Goal: Task Accomplishment & Management: Manage account settings

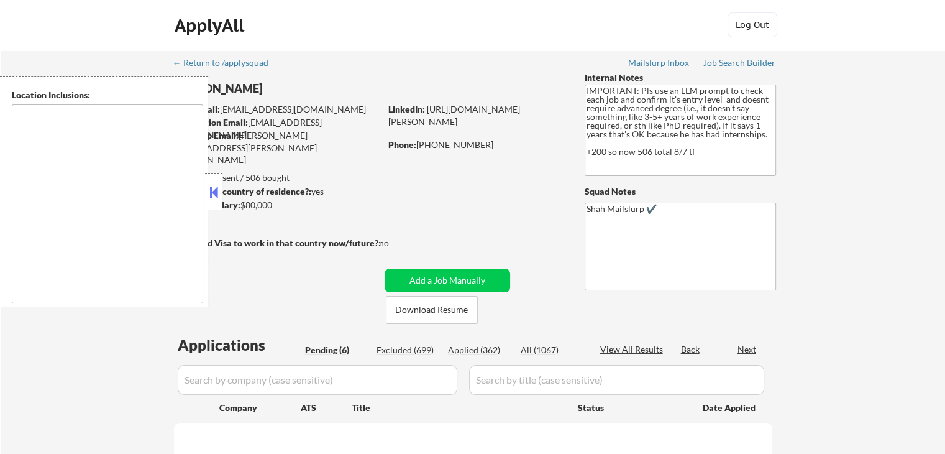
type textarea "[GEOGRAPHIC_DATA], [GEOGRAPHIC_DATA] [GEOGRAPHIC_DATA], [GEOGRAPHIC_DATA] [GEOG…"
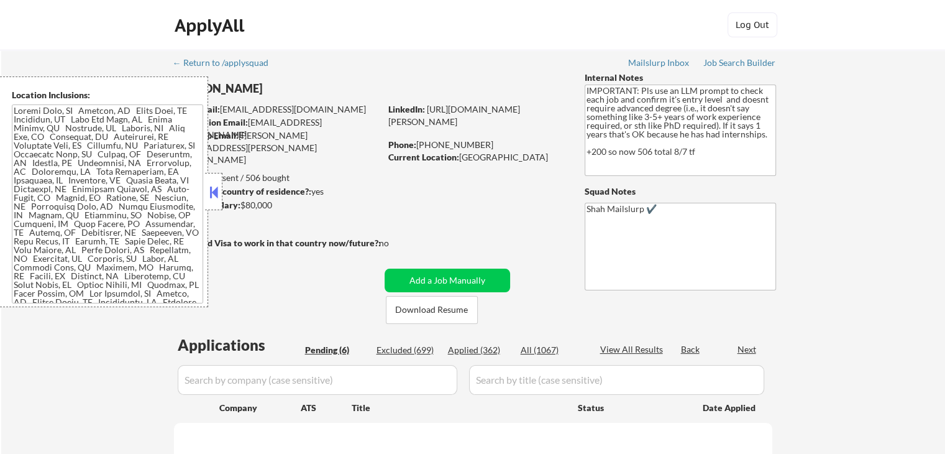
select select ""pending""
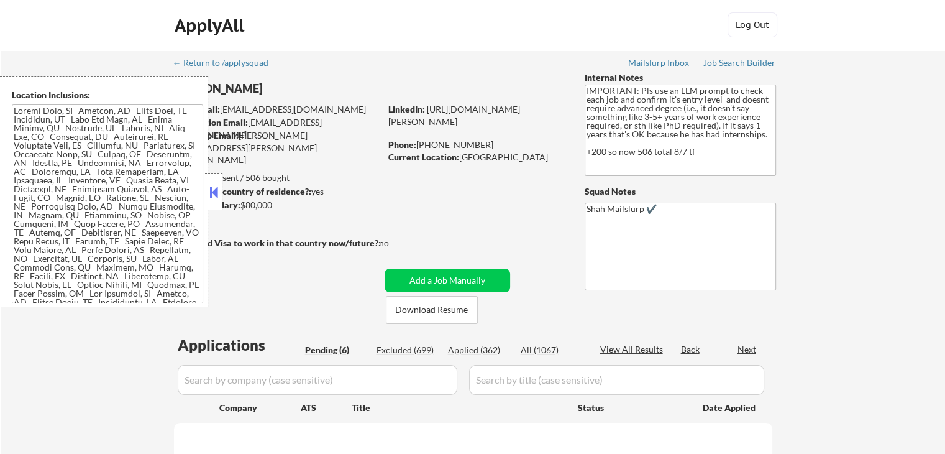
select select ""pending""
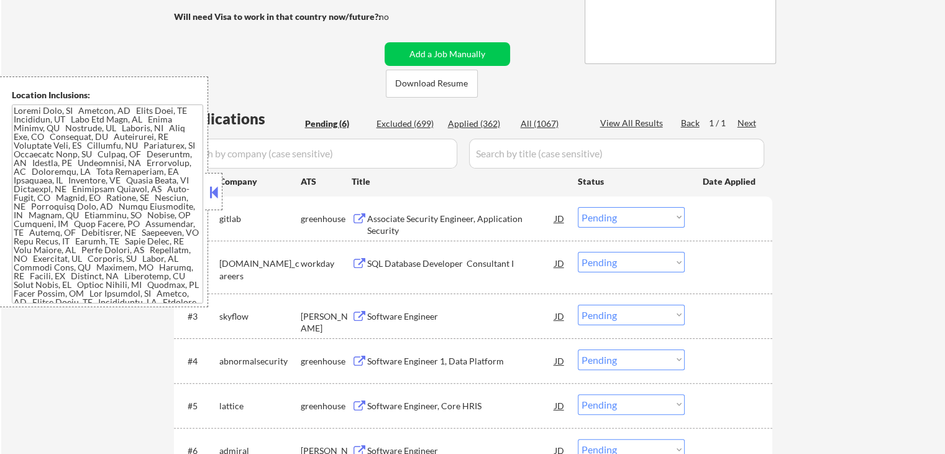
scroll to position [249, 0]
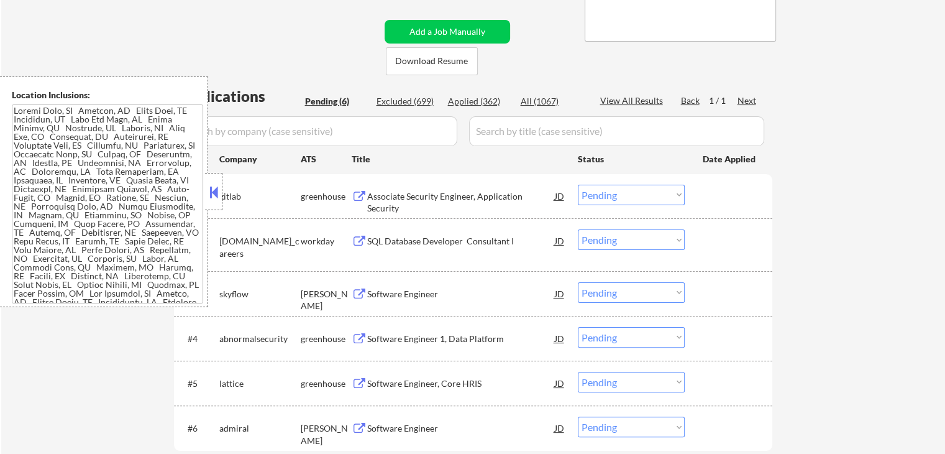
click at [501, 192] on div "Associate Security Engineer, Application Security" at bounding box center [461, 202] width 188 height 24
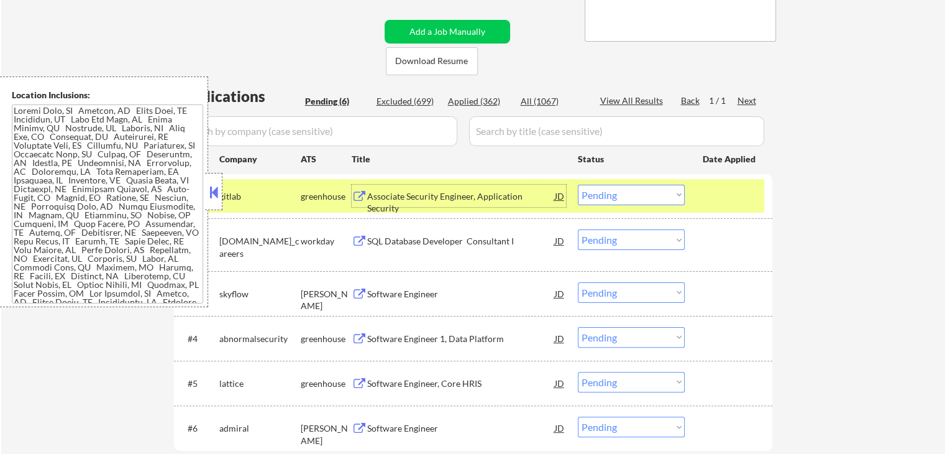
scroll to position [311, 0]
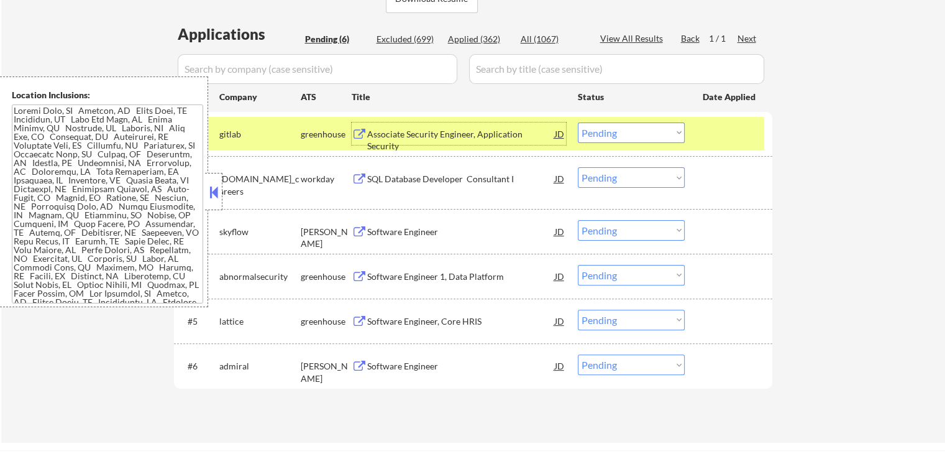
click at [492, 182] on div "SQL Database Developer Consultant I" at bounding box center [461, 179] width 188 height 12
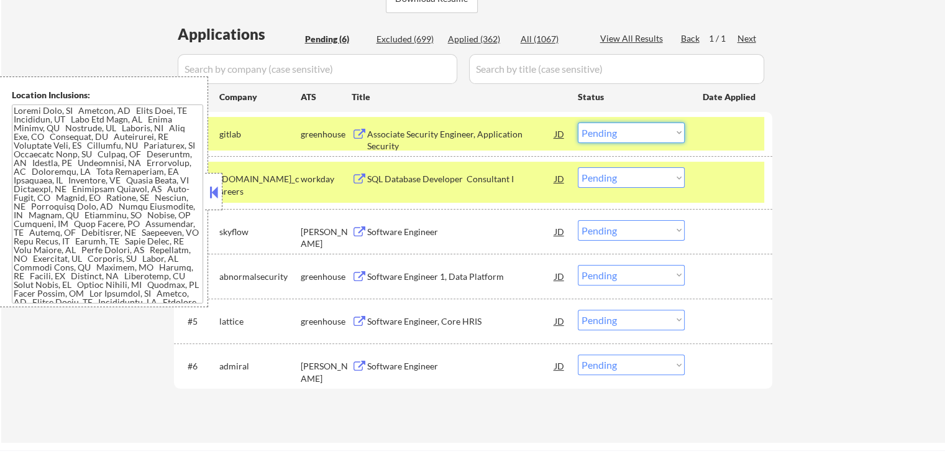
click at [611, 130] on select "Choose an option... Pending Applied Excluded (Questions) Excluded (Expired) Exc…" at bounding box center [631, 132] width 107 height 21
click at [578, 122] on select "Choose an option... Pending Applied Excluded (Questions) Excluded (Expired) Exc…" at bounding box center [631, 132] width 107 height 21
click at [463, 235] on div "Software Engineer" at bounding box center [461, 232] width 188 height 12
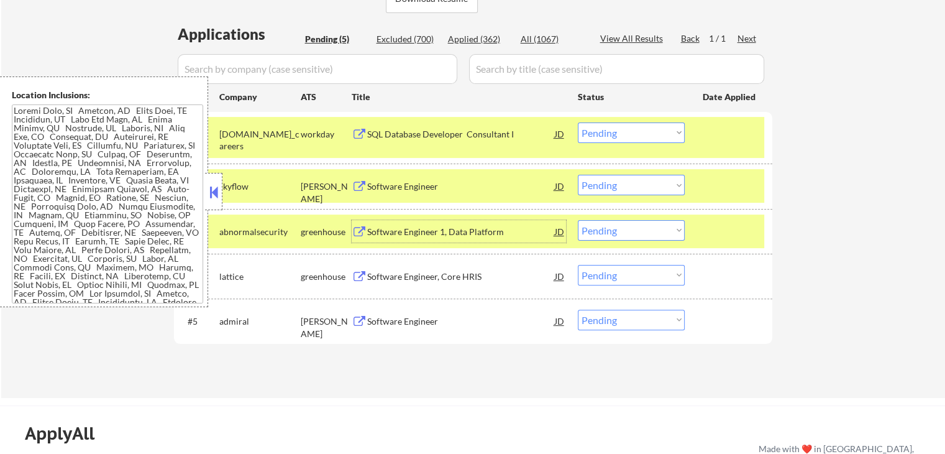
click at [620, 131] on select "Choose an option... Pending Applied Excluded (Questions) Excluded (Expired) Exc…" at bounding box center [631, 132] width 107 height 21
click at [578, 122] on select "Choose an option... Pending Applied Excluded (Questions) Excluded (Expired) Exc…" at bounding box center [631, 132] width 107 height 21
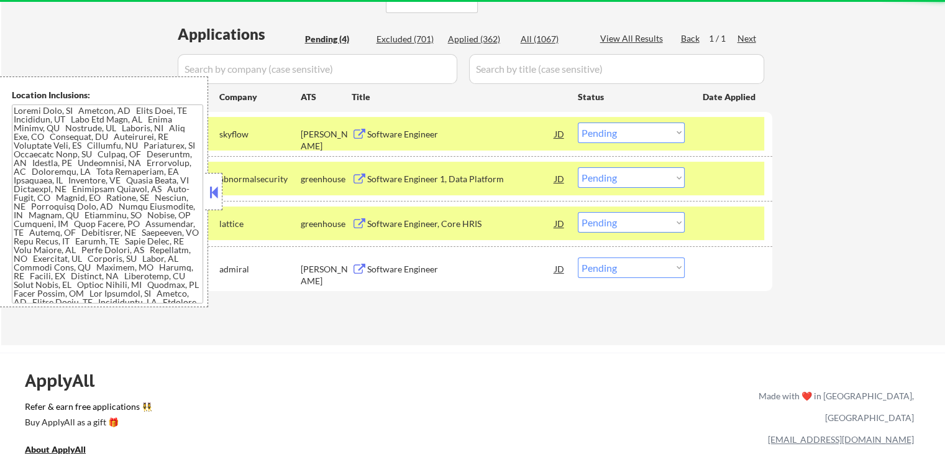
drag, startPoint x: 624, startPoint y: 127, endPoint x: 616, endPoint y: 135, distance: 10.5
click at [623, 127] on select "Choose an option... Pending Applied Excluded (Questions) Excluded (Expired) Exc…" at bounding box center [631, 132] width 107 height 21
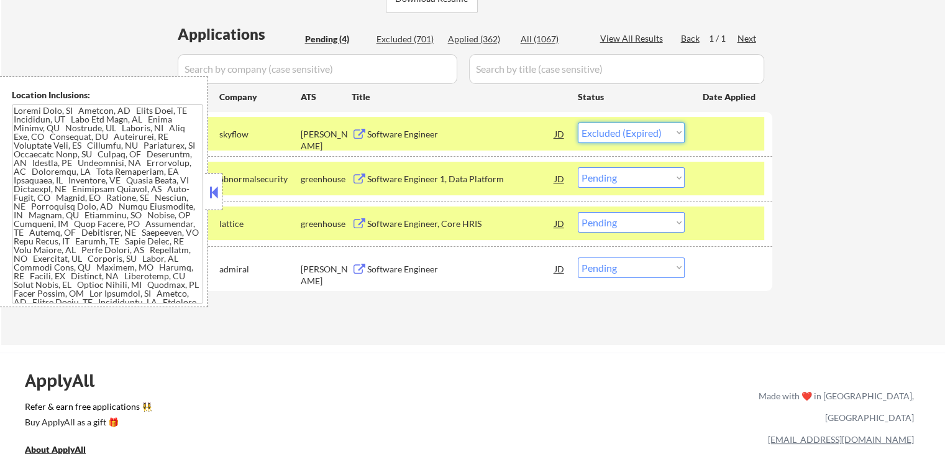
click at [578, 122] on select "Choose an option... Pending Applied Excluded (Questions) Excluded (Expired) Exc…" at bounding box center [631, 132] width 107 height 21
click at [506, 174] on div "Software Engineer 1, Data Platform" at bounding box center [461, 179] width 188 height 12
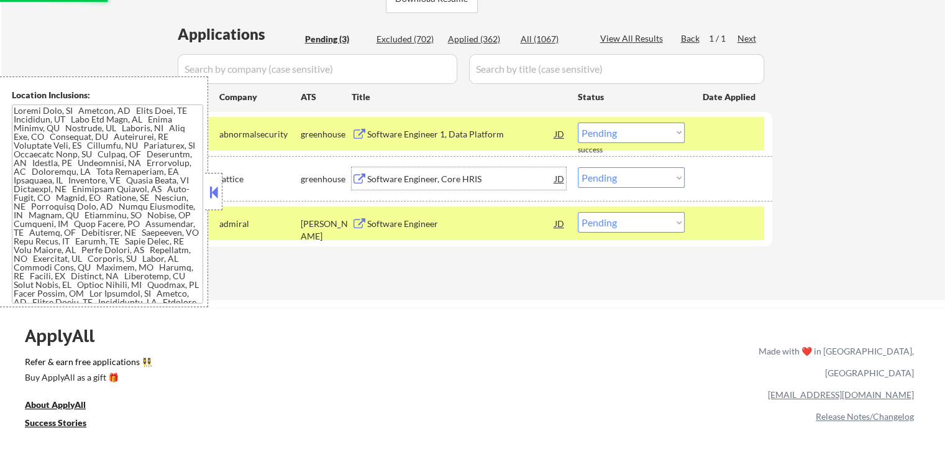
click at [489, 180] on div "Software Engineer, Core HRIS" at bounding box center [461, 179] width 188 height 12
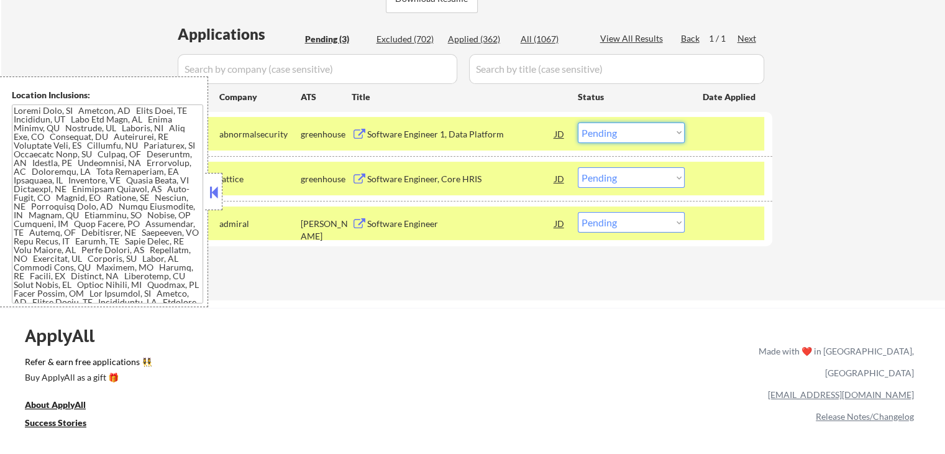
click at [626, 134] on select "Choose an option... Pending Applied Excluded (Questions) Excluded (Expired) Exc…" at bounding box center [631, 132] width 107 height 21
click at [578, 122] on select "Choose an option... Pending Applied Excluded (Questions) Excluded (Expired) Exc…" at bounding box center [631, 132] width 107 height 21
click at [495, 225] on div "Software Engineer" at bounding box center [461, 224] width 188 height 12
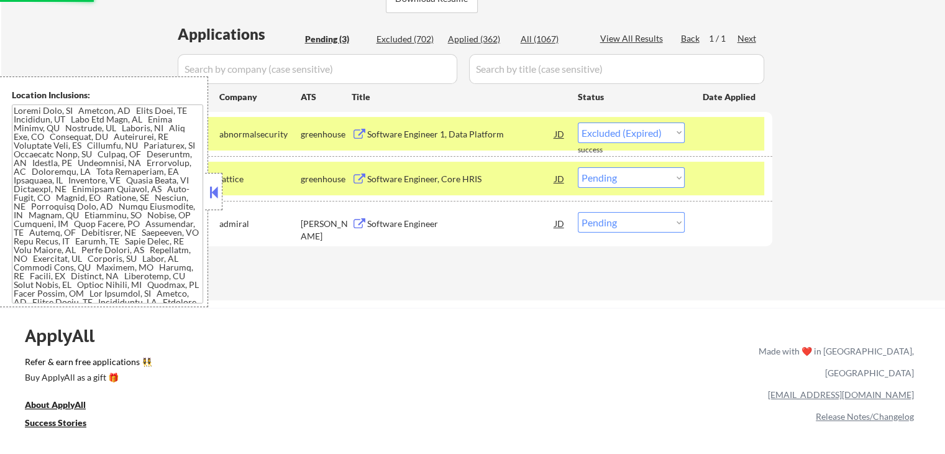
select select ""pending""
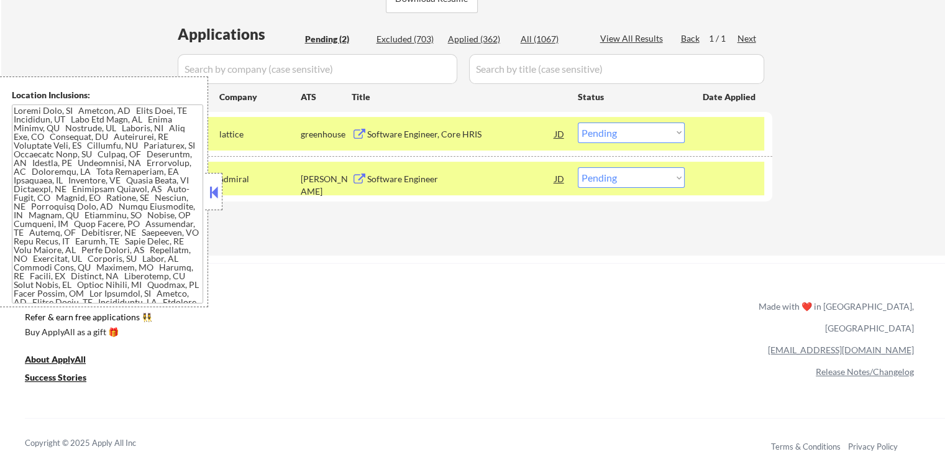
drag, startPoint x: 614, startPoint y: 176, endPoint x: 613, endPoint y: 186, distance: 9.3
click at [614, 177] on select "Choose an option... Pending Applied Excluded (Questions) Excluded (Expired) Exc…" at bounding box center [631, 177] width 107 height 21
select select ""applied""
click at [578, 167] on select "Choose an option... Pending Applied Excluded (Questions) Excluded (Expired) Exc…" at bounding box center [631, 177] width 107 height 21
click at [551, 226] on div "Applications Pending (2) Excluded (703) Applied (362) All (1067) View All Resul…" at bounding box center [473, 128] width 598 height 208
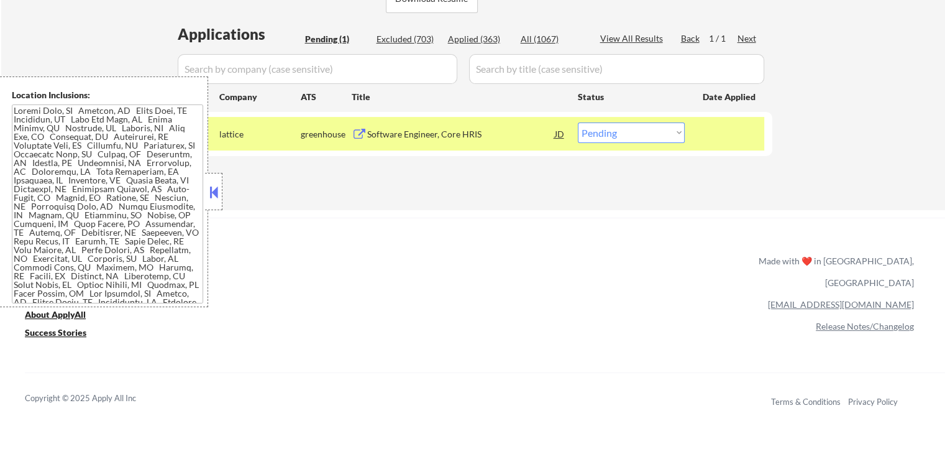
click at [609, 140] on select "Choose an option... Pending Applied Excluded (Questions) Excluded (Expired) Exc…" at bounding box center [631, 132] width 107 height 21
select select ""excluded__other_""
click at [578, 122] on select "Choose an option... Pending Applied Excluded (Questions) Excluded (Expired) Exc…" at bounding box center [631, 132] width 107 height 21
